Goal: Task Accomplishment & Management: Manage account settings

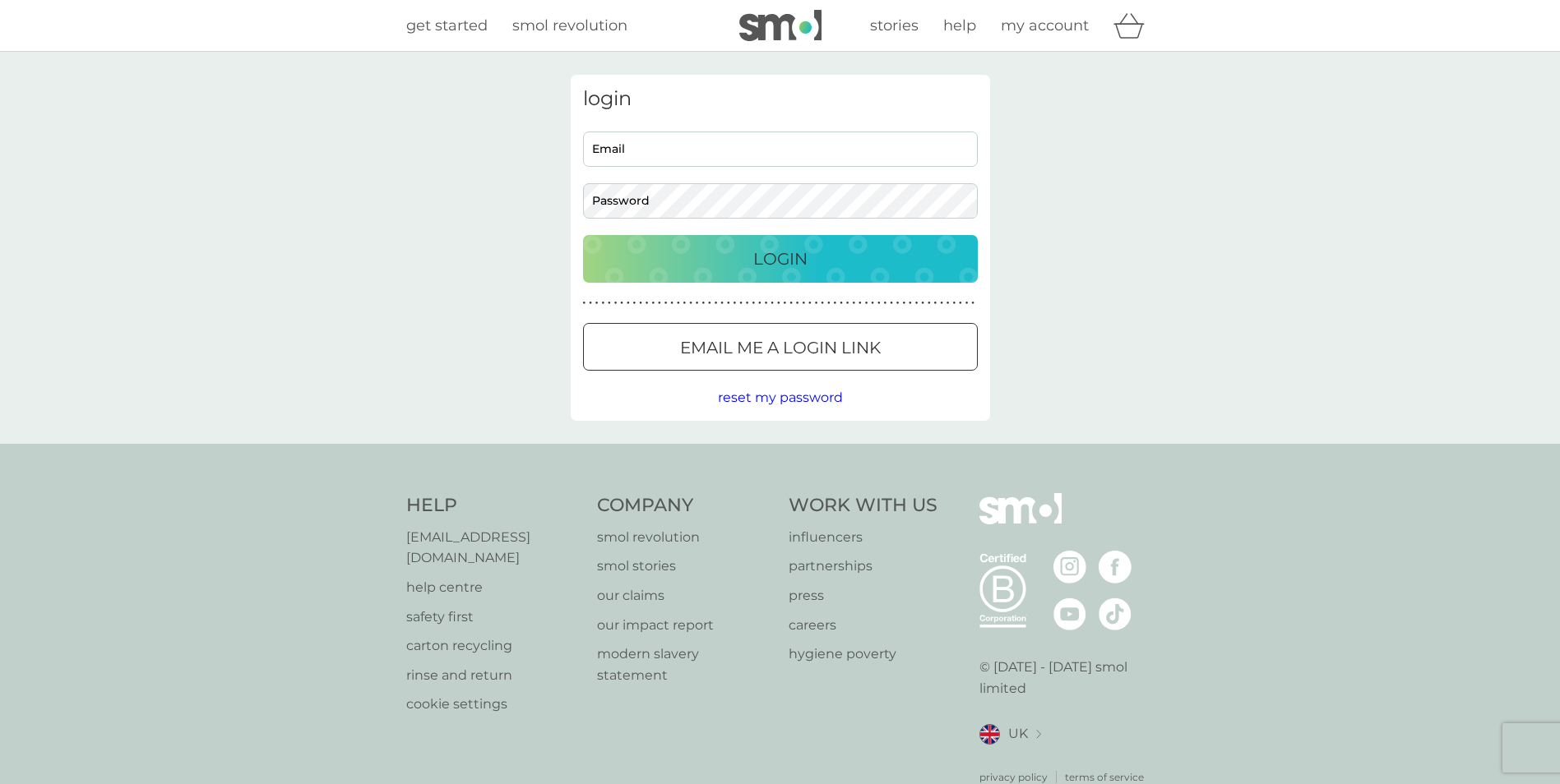
type input "[EMAIL_ADDRESS][DOMAIN_NAME]"
click at [791, 268] on p "Login" at bounding box center [780, 259] width 54 height 26
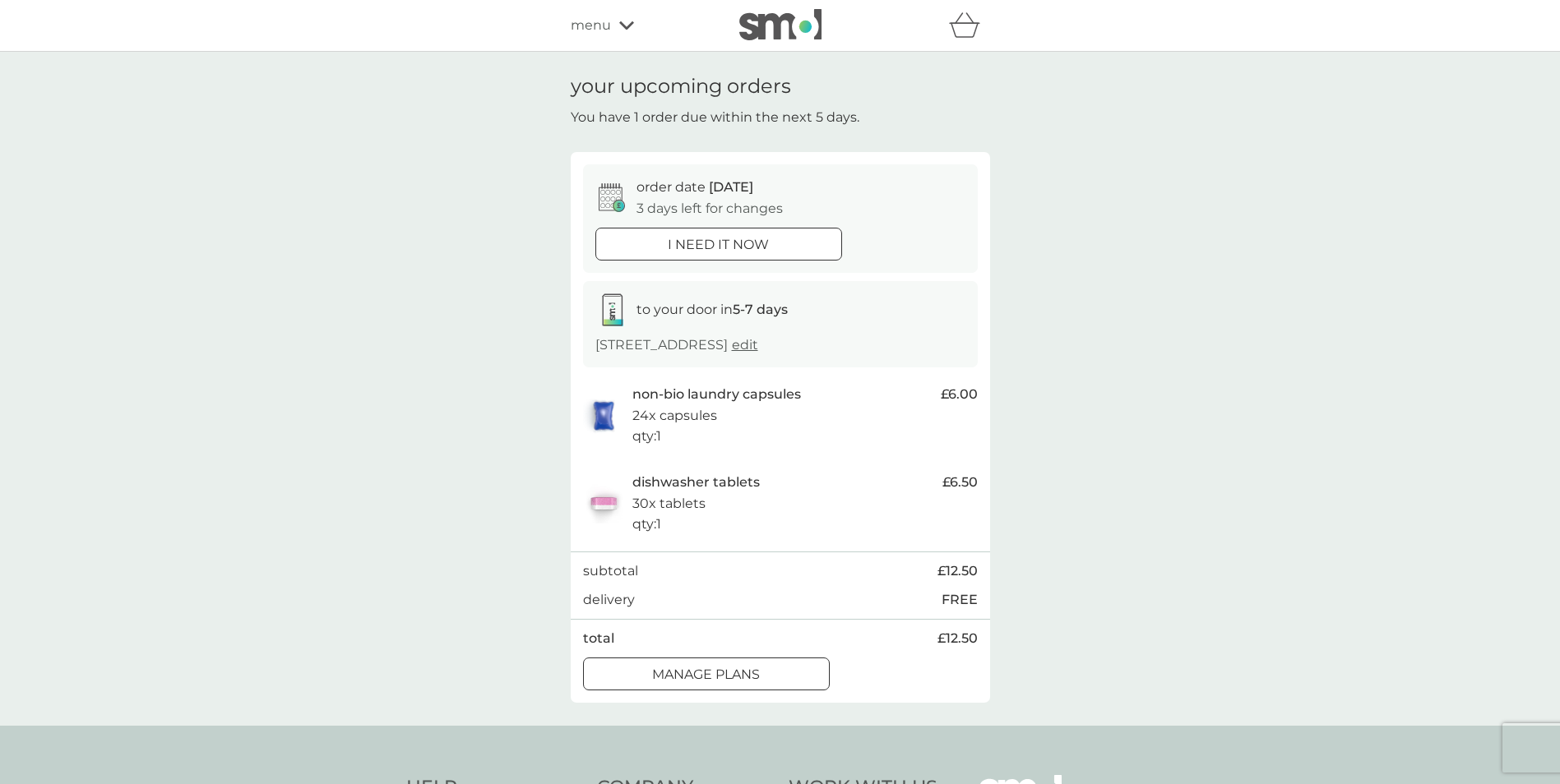
click at [751, 670] on p "manage plans" at bounding box center [706, 674] width 108 height 21
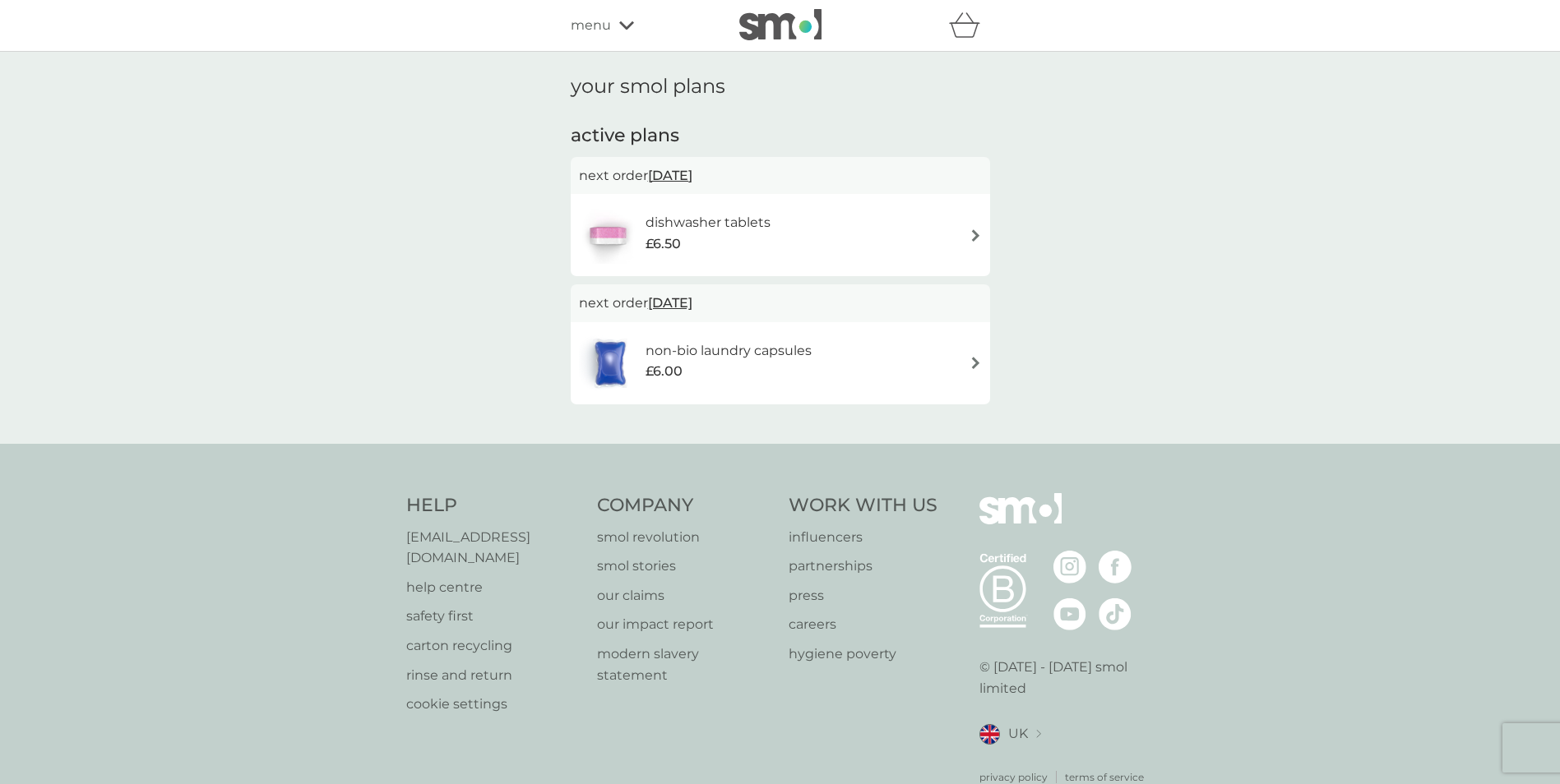
click at [960, 240] on div "dishwasher tablets £6.50" at bounding box center [780, 235] width 403 height 58
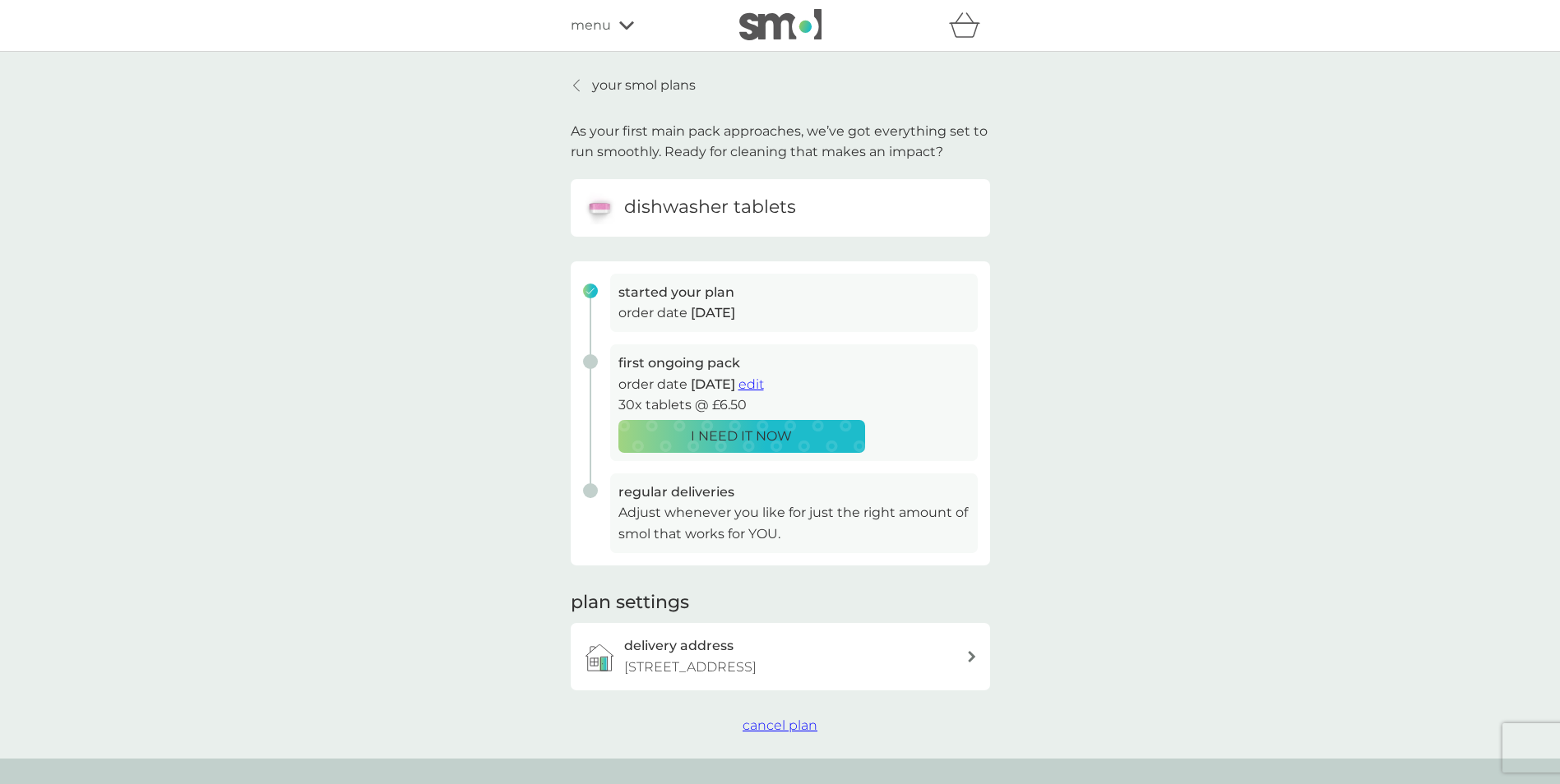
click at [793, 720] on span "cancel plan" at bounding box center [780, 725] width 75 height 16
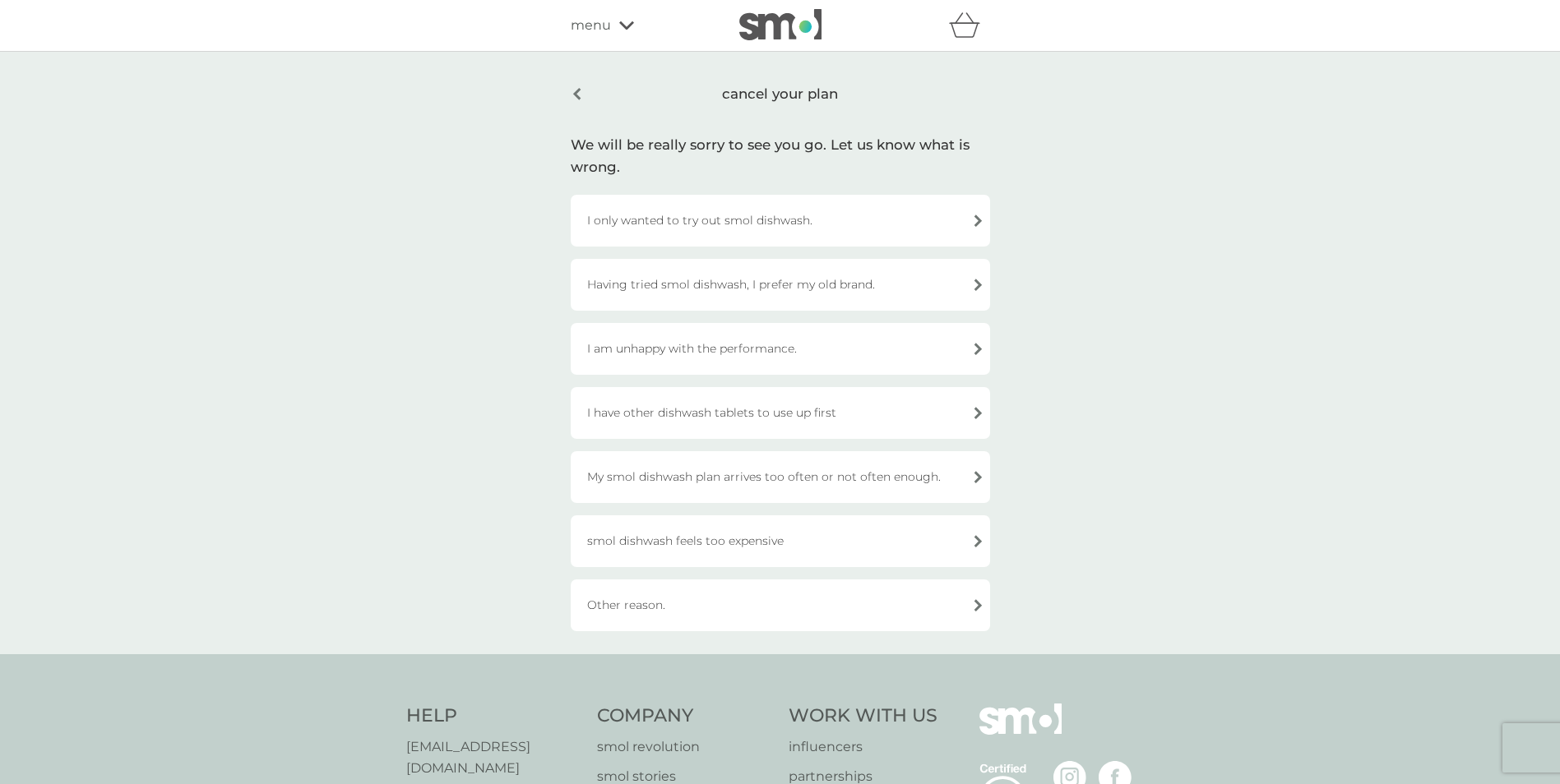
click at [841, 225] on div "I only wanted to try out smol dishwash." at bounding box center [780, 221] width 419 height 52
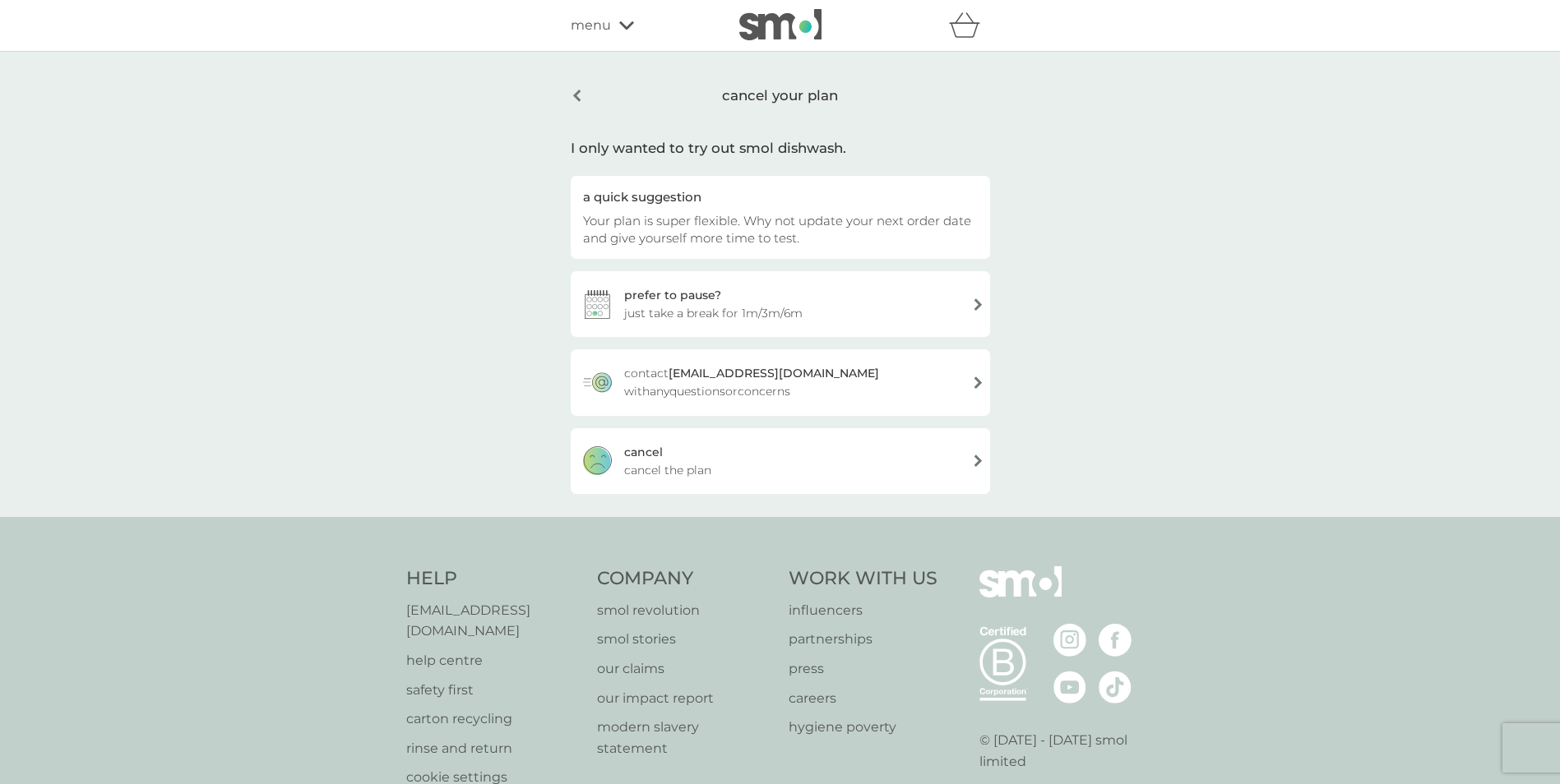
click at [834, 467] on div "cancel cancel the plan" at bounding box center [780, 461] width 419 height 66
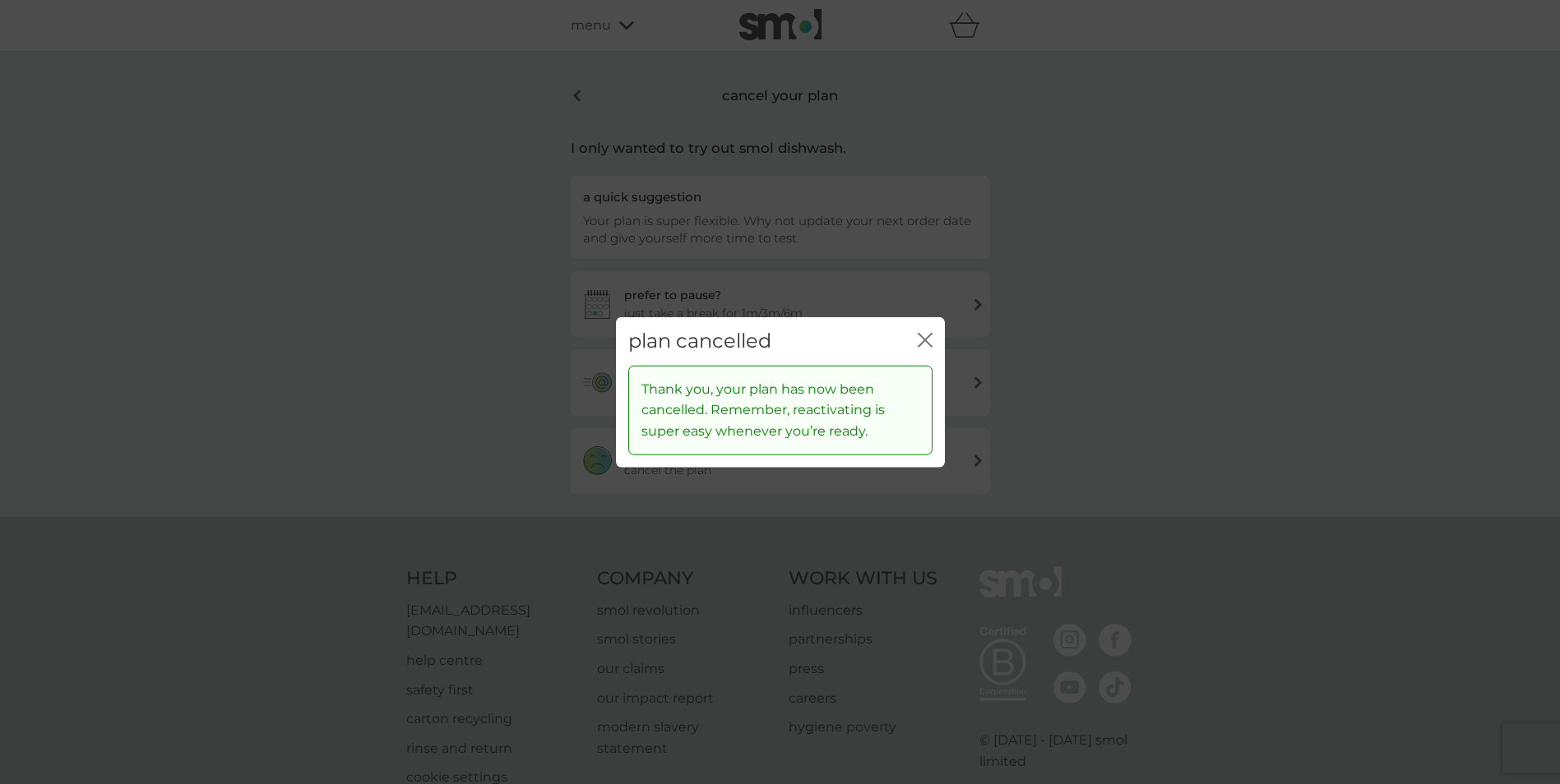
click at [927, 336] on icon "close" at bounding box center [925, 340] width 15 height 15
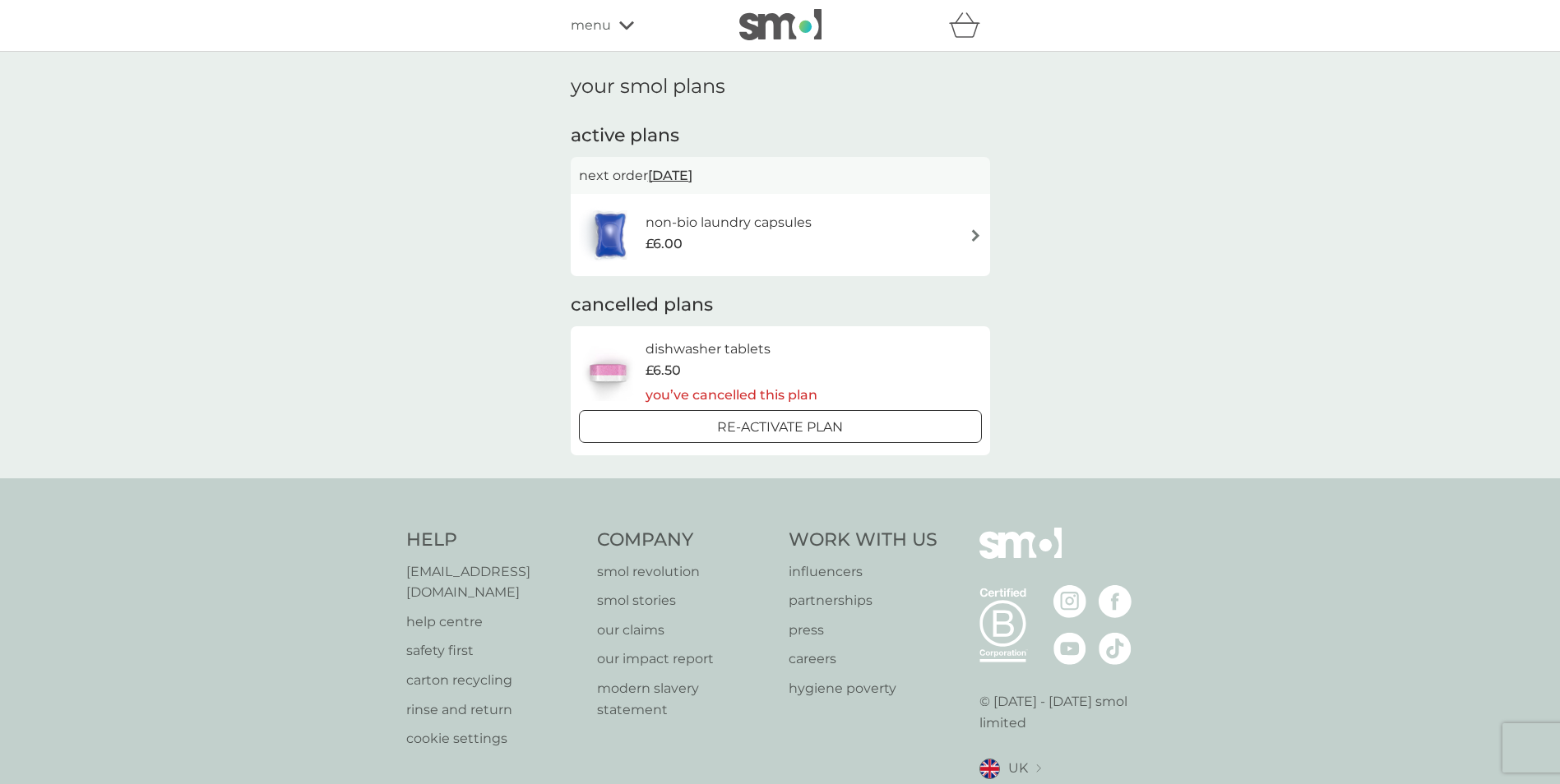
click at [930, 238] on div "non-bio laundry capsules £6.00" at bounding box center [780, 235] width 403 height 58
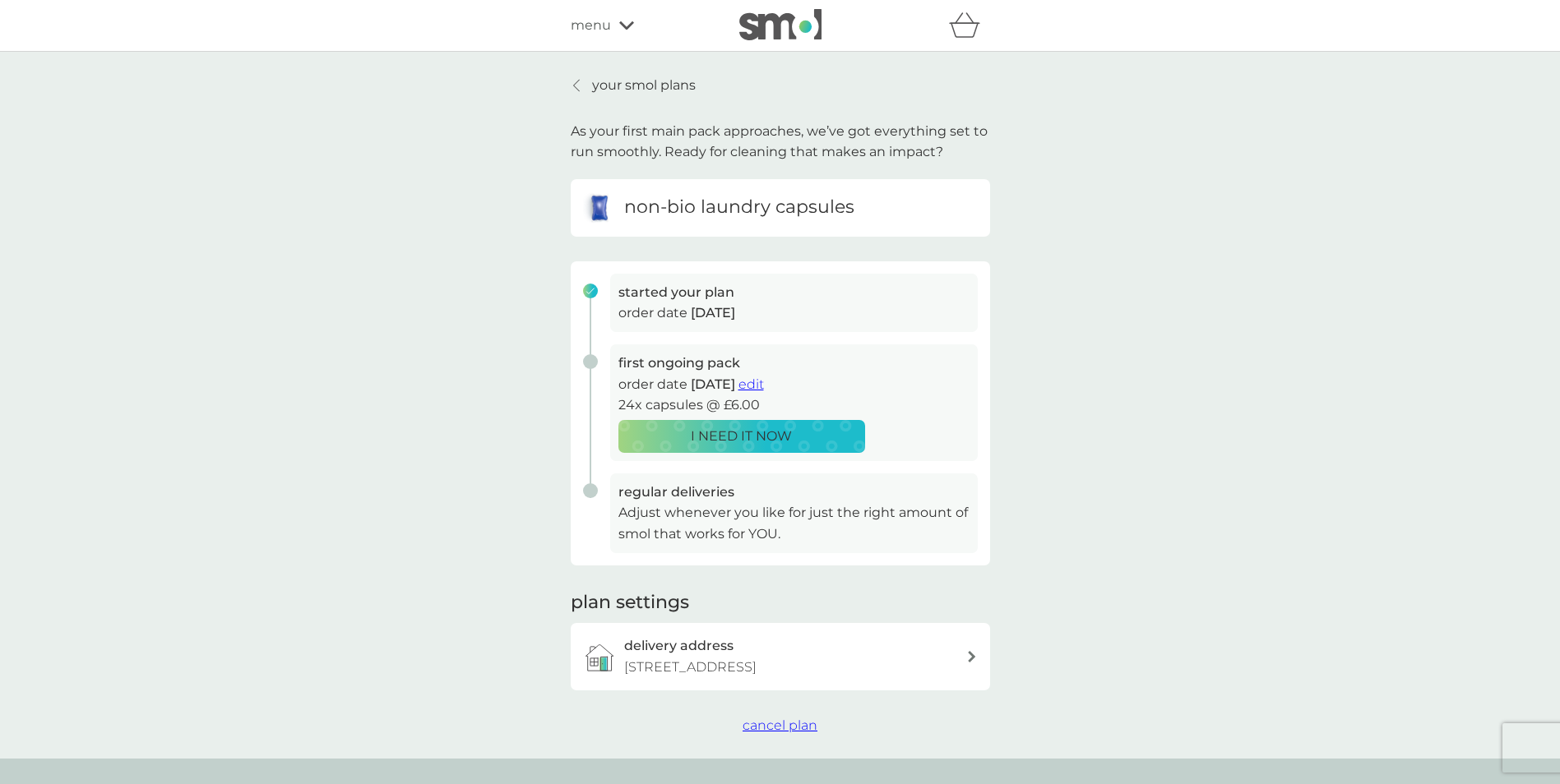
click at [778, 724] on span "cancel plan" at bounding box center [780, 725] width 75 height 16
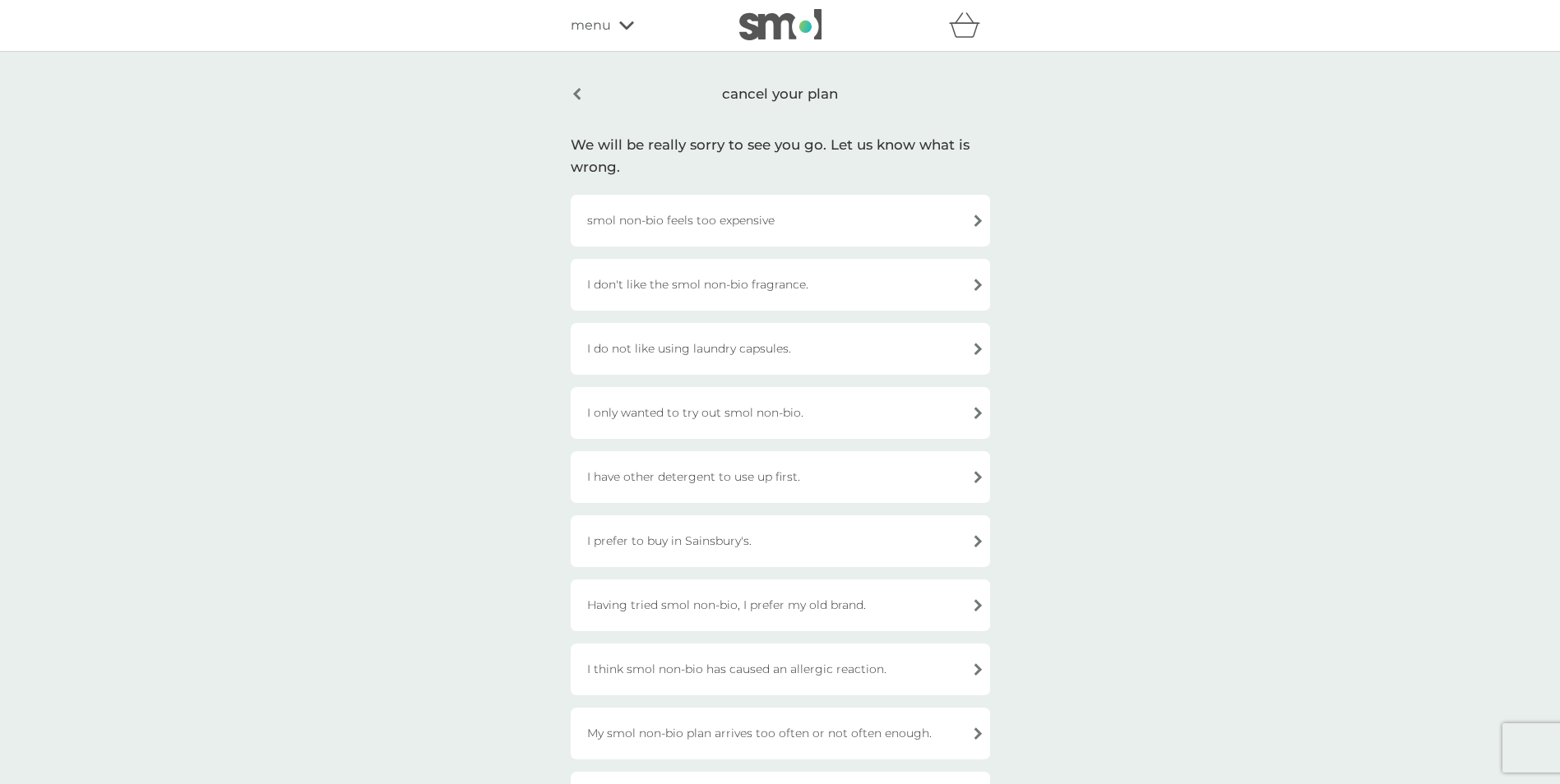
click at [787, 410] on div "I only wanted to try out smol non-bio." at bounding box center [780, 413] width 419 height 52
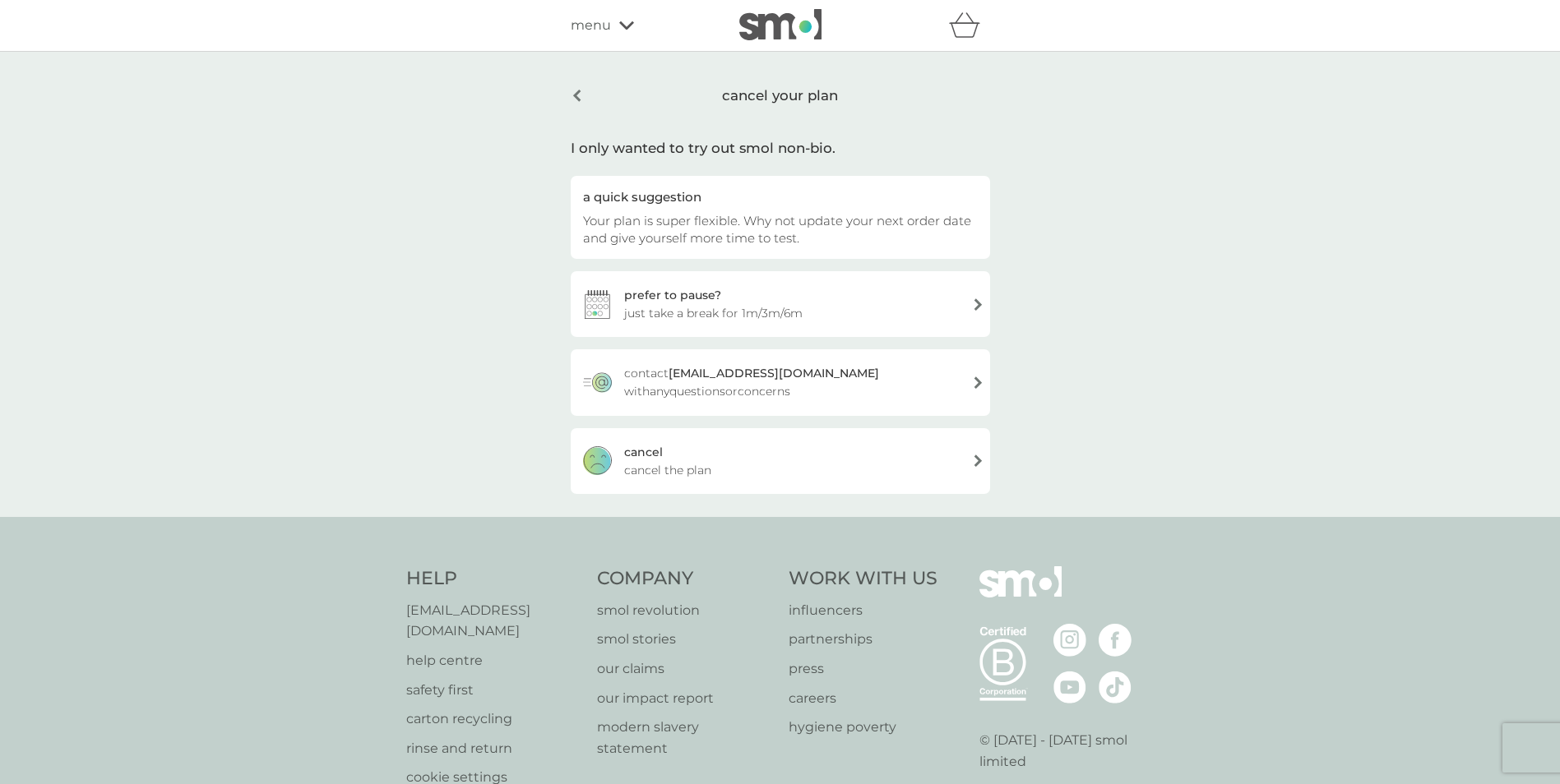
click at [691, 457] on div "cancel cancel the plan" at bounding box center [780, 461] width 419 height 66
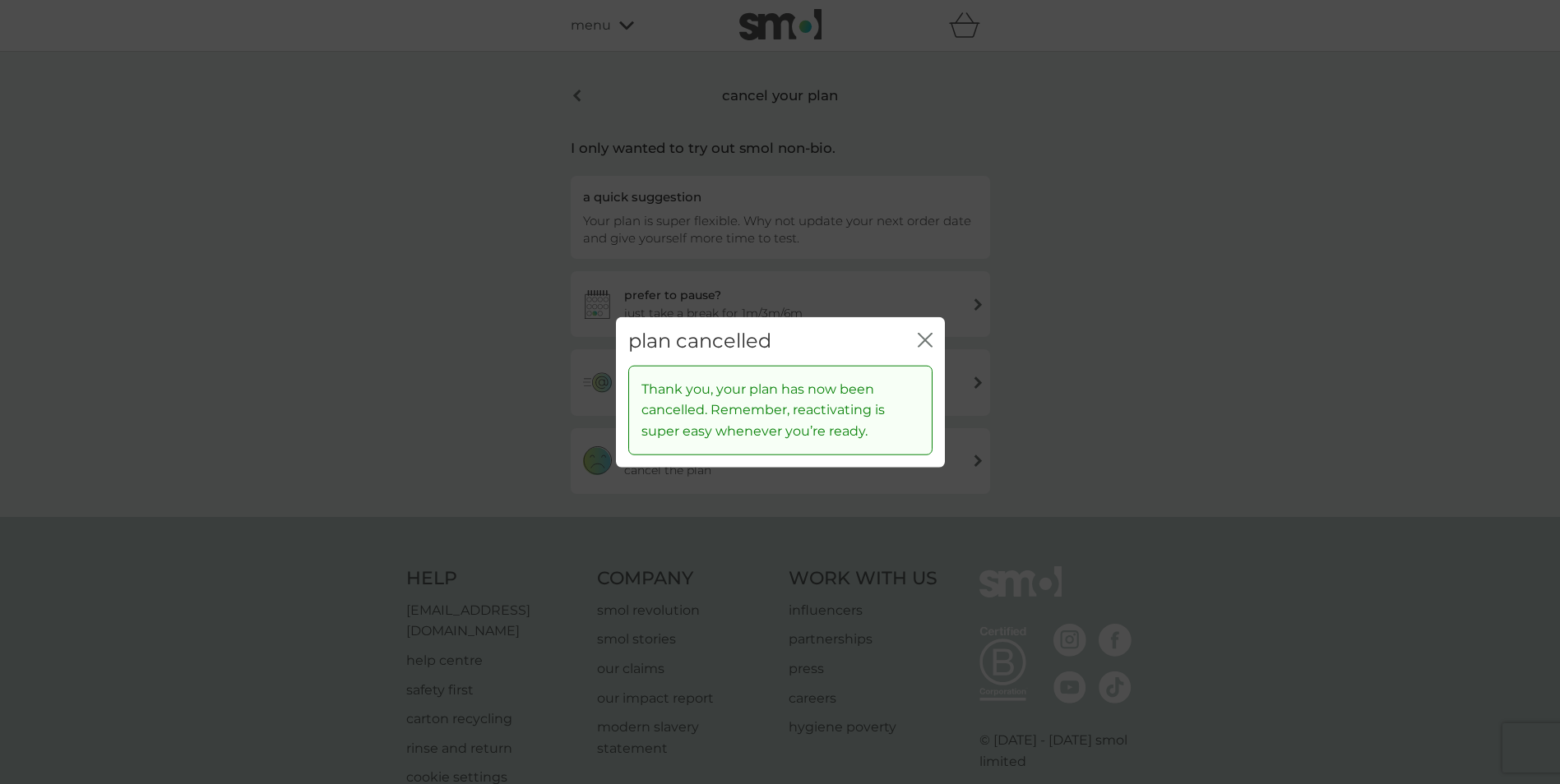
click at [926, 336] on icon "close" at bounding box center [925, 340] width 15 height 15
